Goal: Navigation & Orientation: Find specific page/section

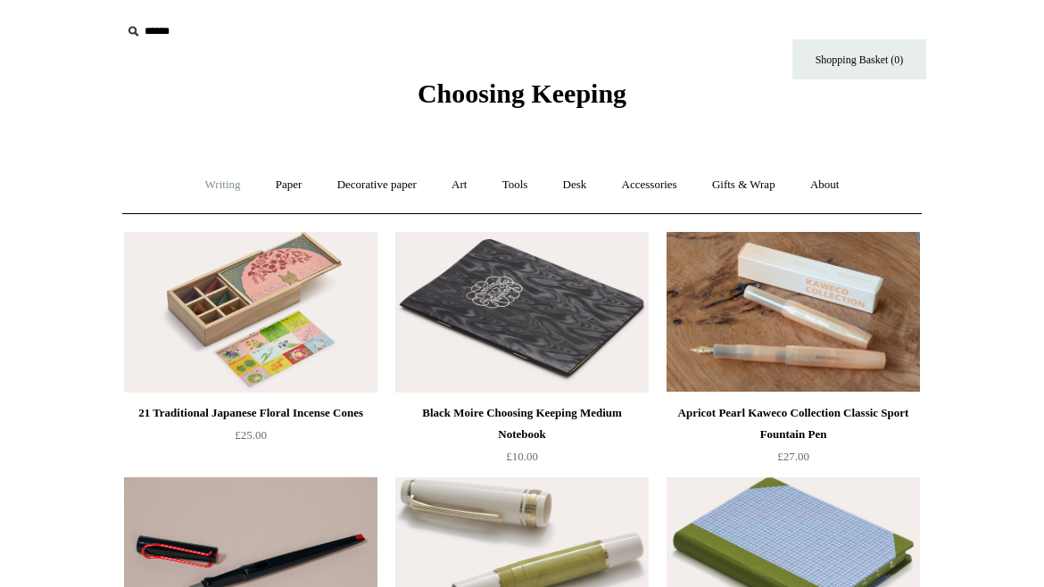
click at [223, 189] on link "Writing +" at bounding box center [223, 185] width 68 height 47
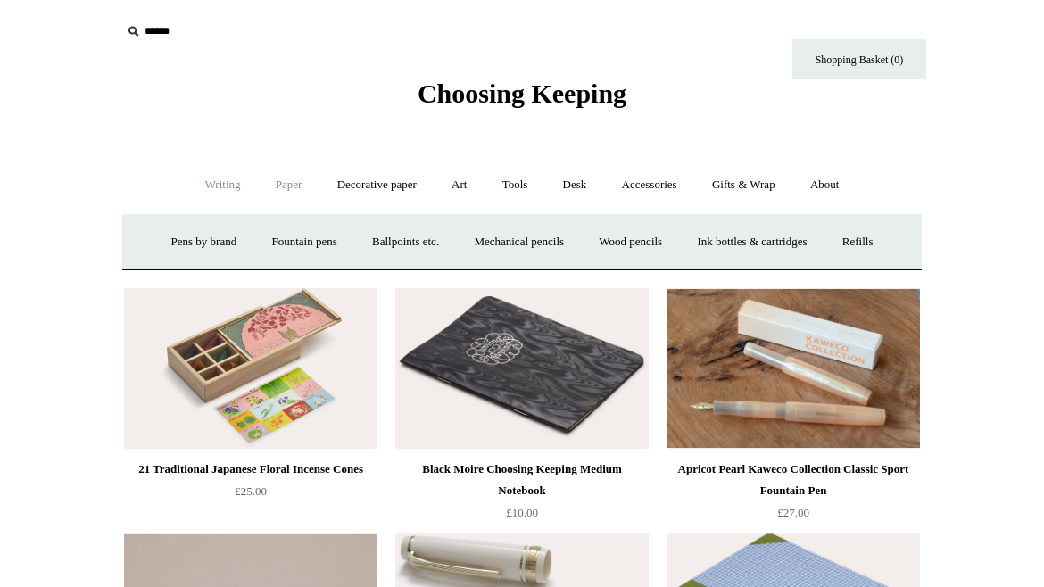
click at [290, 193] on link "Paper +" at bounding box center [289, 185] width 59 height 47
click at [263, 229] on link "Notebooks +" at bounding box center [272, 242] width 82 height 47
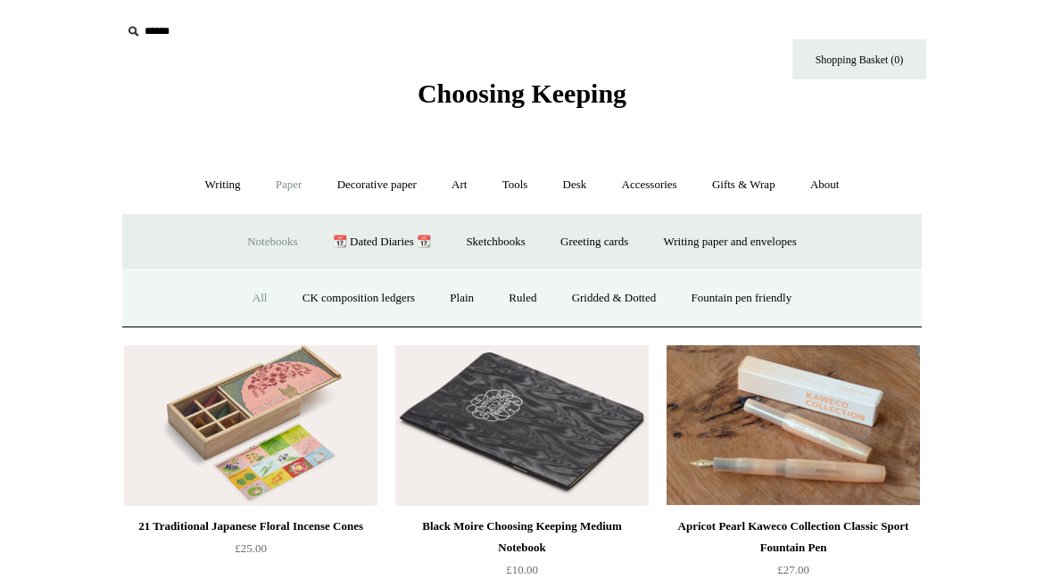
click at [253, 296] on link "All" at bounding box center [260, 298] width 47 height 47
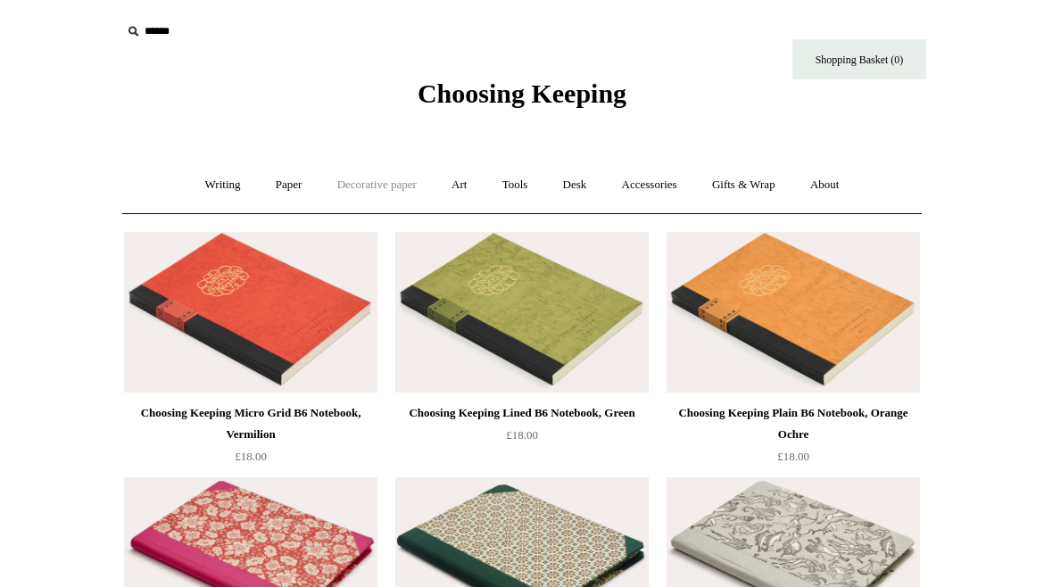
click at [377, 182] on link "Decorative paper +" at bounding box center [377, 185] width 112 height 47
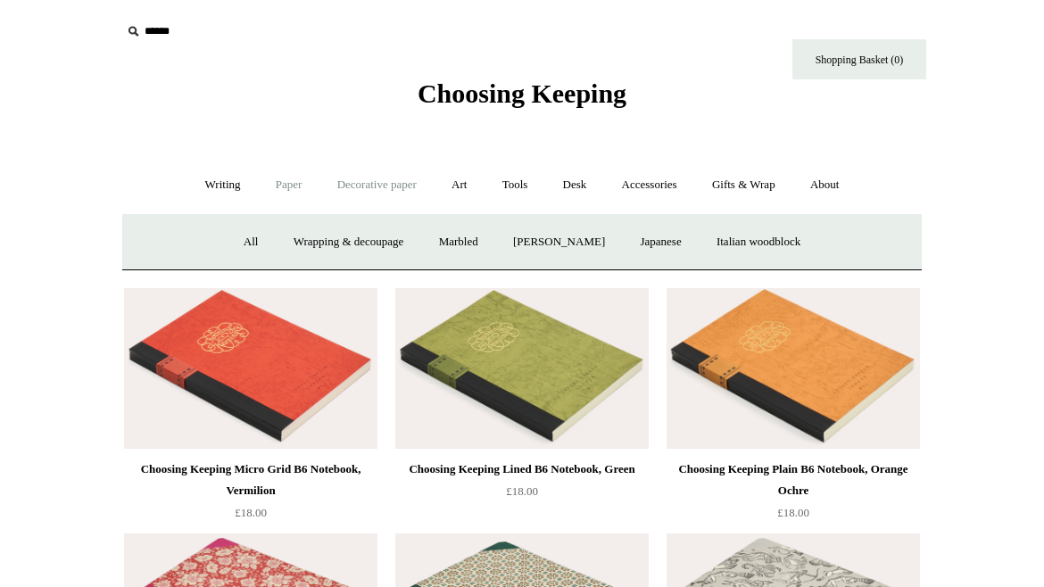
click at [276, 187] on link "Paper +" at bounding box center [289, 185] width 59 height 47
click at [466, 187] on link "Art +" at bounding box center [459, 185] width 47 height 47
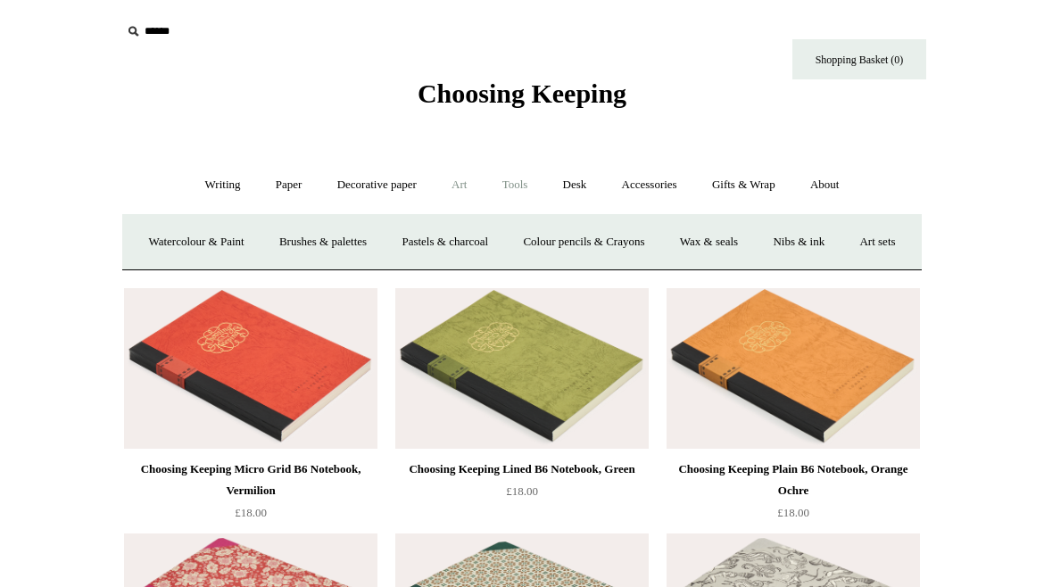
click at [511, 184] on link "Tools +" at bounding box center [515, 185] width 58 height 47
click at [577, 185] on link "Desk +" at bounding box center [575, 185] width 56 height 47
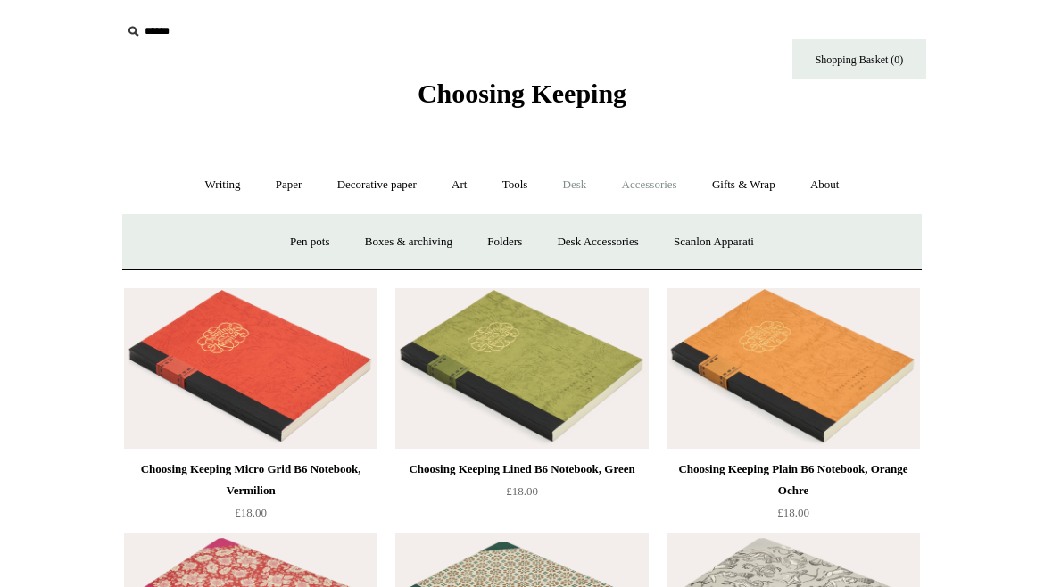
click at [652, 186] on link "Accessories +" at bounding box center [649, 185] width 87 height 47
click at [237, 243] on link "Personal Accessories +" at bounding box center [218, 242] width 129 height 47
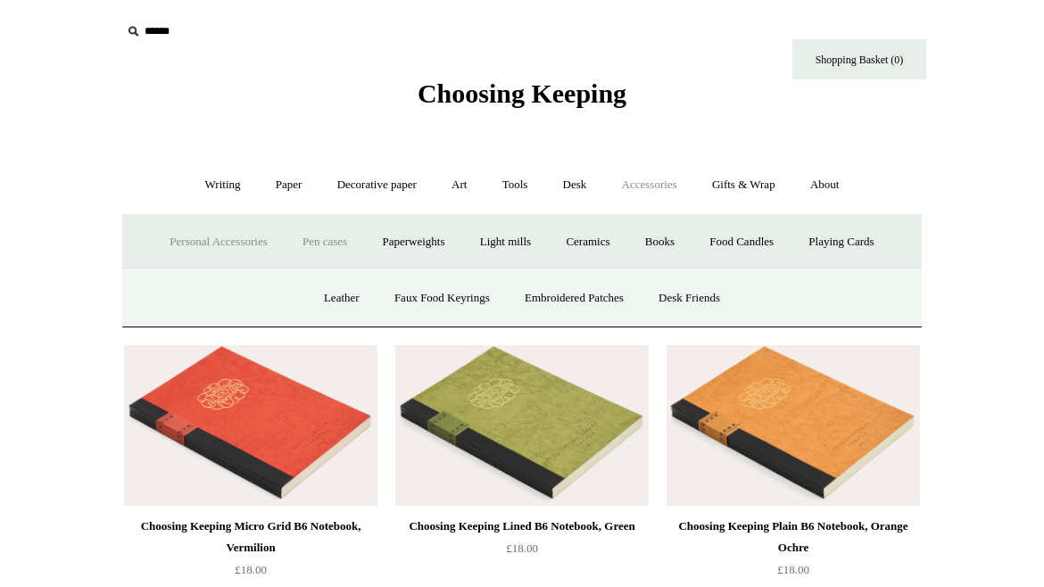
click at [307, 236] on link "Pen cases" at bounding box center [325, 242] width 77 height 47
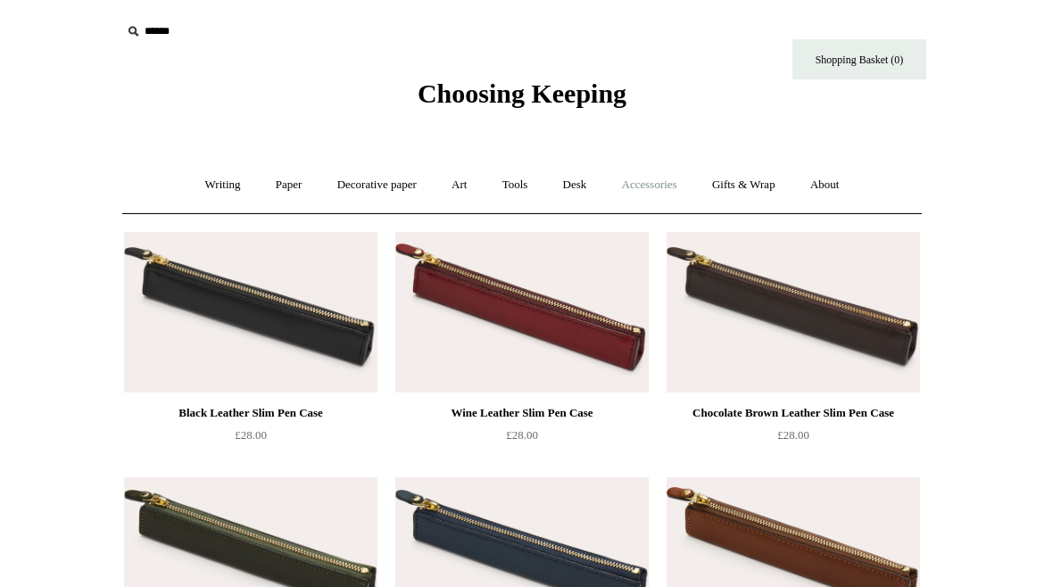
click at [643, 180] on link "Accessories +" at bounding box center [649, 185] width 87 height 47
